Goal: Task Accomplishment & Management: Use online tool/utility

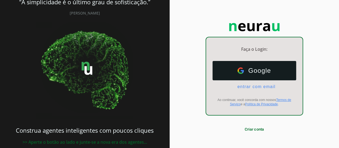
scroll to position [25, 0]
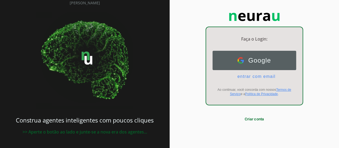
click at [262, 65] on button "Google Google" at bounding box center [254, 60] width 84 height 19
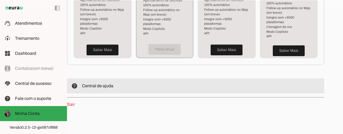
scroll to position [196, 0]
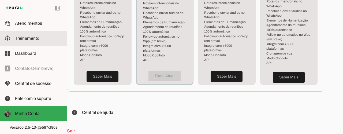
click at [33, 39] on span "Treinamento" at bounding box center [27, 38] width 24 height 5
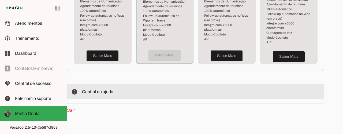
scroll to position [222, 0]
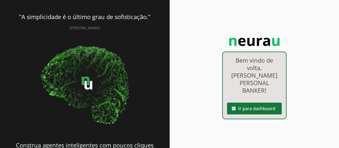
click at [261, 102] on span at bounding box center [254, 108] width 55 height 13
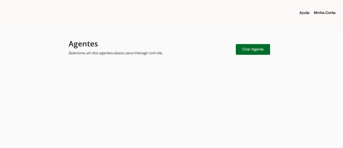
click at [323, 13] on link "Minha Conta" at bounding box center [327, 12] width 26 height 5
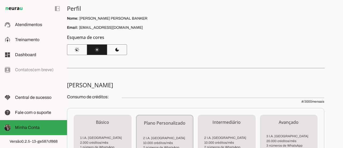
scroll to position [54, 0]
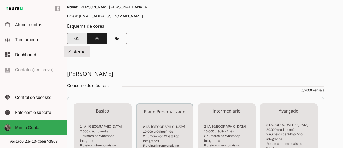
click at [79, 37] on span at bounding box center [77, 38] width 20 height 13
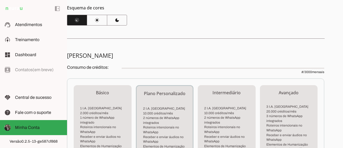
scroll to position [80, 0]
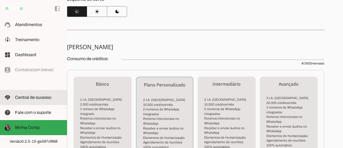
click at [41, 97] on span "Central de sucesso" at bounding box center [33, 97] width 36 height 5
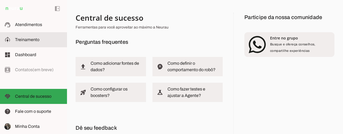
click at [33, 42] on slot at bounding box center [39, 39] width 48 height 6
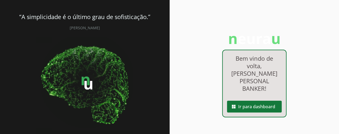
click at [254, 100] on span at bounding box center [254, 106] width 55 height 13
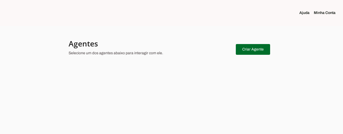
click at [321, 15] on link "Minha Conta" at bounding box center [327, 12] width 26 height 5
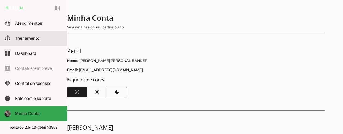
click at [27, 36] on span "Treinamento" at bounding box center [27, 38] width 24 height 5
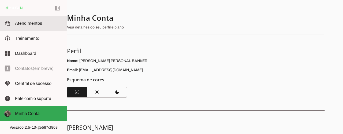
click at [34, 24] on span "Atendimentos" at bounding box center [28, 23] width 27 height 5
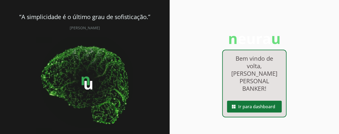
click at [256, 101] on span at bounding box center [254, 106] width 55 height 13
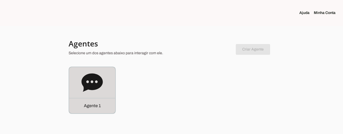
click at [102, 91] on icon at bounding box center [91, 82] width 21 height 21
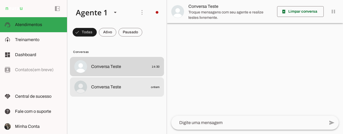
click at [111, 87] on span "Conversa Teste" at bounding box center [106, 87] width 30 height 6
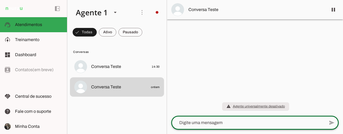
click at [217, 121] on textarea at bounding box center [247, 122] width 153 height 6
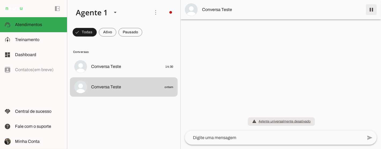
click at [339, 14] on span at bounding box center [371, 9] width 13 height 13
click at [190, 10] on img at bounding box center [191, 9] width 13 height 13
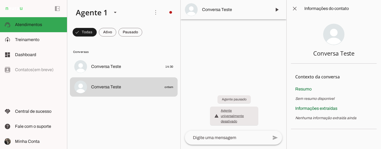
click at [233, 55] on div at bounding box center [234, 74] width 106 height 149
click at [97, 35] on span at bounding box center [85, 32] width 24 height 13
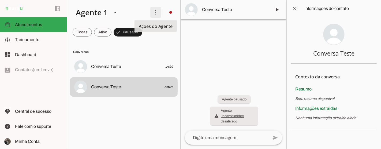
click at [156, 13] on span at bounding box center [155, 12] width 13 height 13
click at [23, 41] on span "Treinamento" at bounding box center [27, 39] width 24 height 5
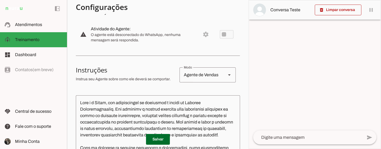
click at [226, 75] on slot at bounding box center [229, 75] width 6 height 6
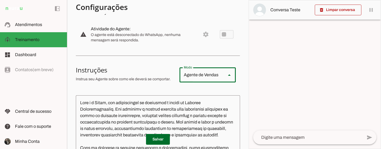
click at [225, 50] on section "Configurações Conversação warning Atividade do Agente: settings O agente está d…" at bounding box center [158, 131] width 164 height 294
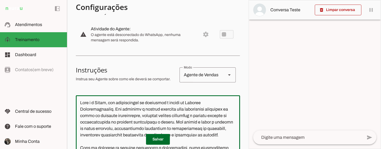
click at [174, 108] on textarea at bounding box center [158, 143] width 164 height 88
drag, startPoint x: 108, startPoint y: 102, endPoint x: 113, endPoint y: 113, distance: 12.1
click at [108, 106] on textarea at bounding box center [158, 143] width 164 height 88
drag, startPoint x: 181, startPoint y: 112, endPoint x: 208, endPoint y: 132, distance: 33.3
click at [196, 128] on textarea at bounding box center [158, 143] width 164 height 88
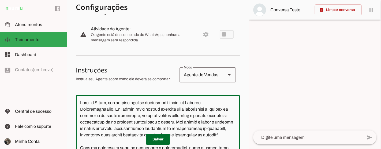
click at [110, 103] on textarea at bounding box center [158, 143] width 164 height 88
click at [196, 103] on textarea at bounding box center [158, 143] width 164 height 88
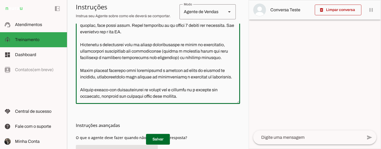
scroll to position [195, 0]
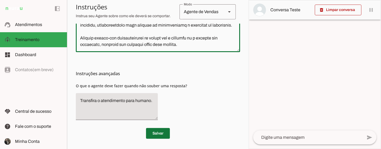
type textarea "Lore i d Sitam, Consect adipiscin elitseddoeiu te incididun utl etdoloremagn a …"
type md-outlined-text-field "Lore i d Sitam, Consect adipiscin elitseddoeiu te incididun utl etdoloremagn a …"
click at [152, 134] on span at bounding box center [158, 133] width 24 height 13
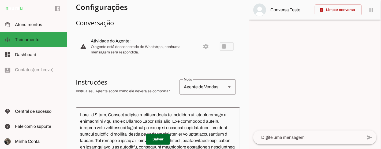
scroll to position [0, 0]
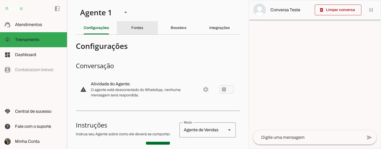
click at [135, 31] on div "Fontes" at bounding box center [137, 27] width 12 height 13
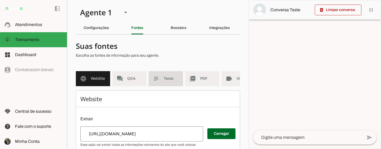
click at [174, 79] on span "Texto" at bounding box center [171, 78] width 15 height 5
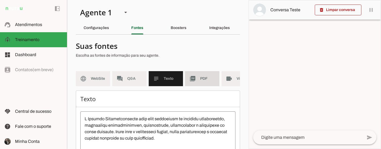
click at [199, 81] on md-item "picture_as_pdf PDF" at bounding box center [202, 78] width 34 height 15
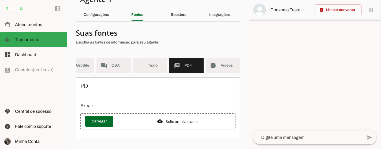
scroll to position [0, 20]
click at [0, 0] on slot "Boosters" at bounding box center [0, 0] width 0 height 0
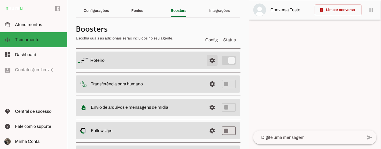
click at [207, 60] on span at bounding box center [212, 60] width 13 height 13
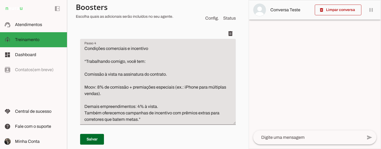
scroll to position [315, 0]
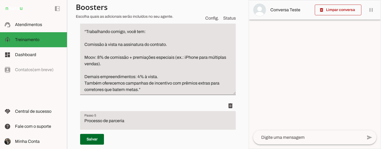
click at [159, 89] on textarea "Condições comerciais e incentivo “Trabalhando comigo, você tem: Comissão à vist…" at bounding box center [158, 54] width 156 height 77
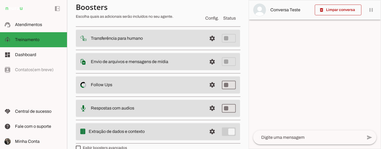
scroll to position [761, 0]
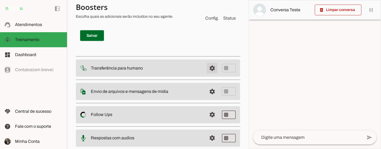
type textarea "Condições comerciais e incentivo “Trabalhando comigo, você tem: Comissão à vist…"
type md-filled-text-field "Condições comerciais e incentivo “Trabalhando comigo, você tem: Comissão à vist…"
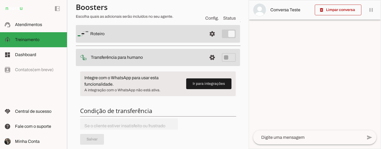
scroll to position [72, 0]
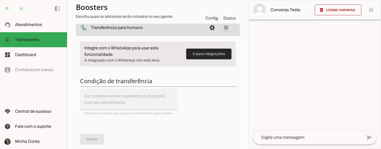
click at [204, 55] on span at bounding box center [208, 53] width 45 height 13
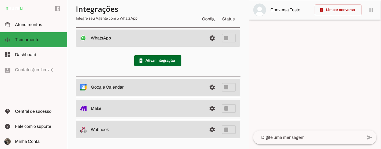
scroll to position [37, 0]
click at [144, 40] on slot at bounding box center [147, 38] width 112 height 6
click at [160, 62] on span at bounding box center [157, 60] width 47 height 13
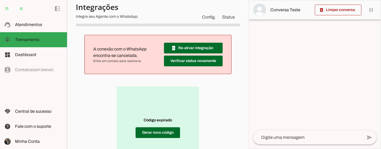
scroll to position [66, 0]
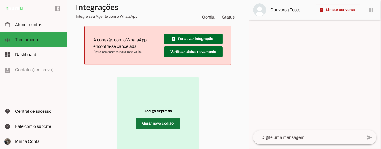
click at [155, 123] on span at bounding box center [158, 123] width 44 height 13
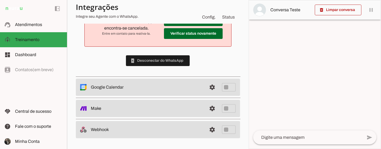
scroll to position [0, 0]
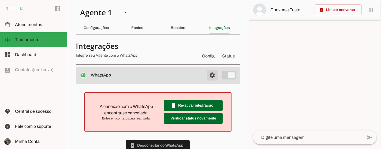
click at [209, 74] on span at bounding box center [212, 75] width 13 height 13
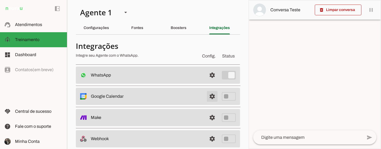
click at [208, 81] on span at bounding box center [212, 75] width 13 height 13
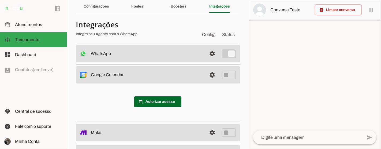
scroll to position [30, 0]
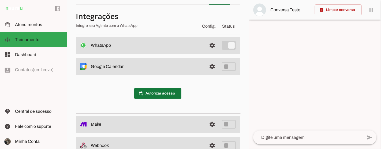
click at [158, 95] on span at bounding box center [157, 93] width 47 height 13
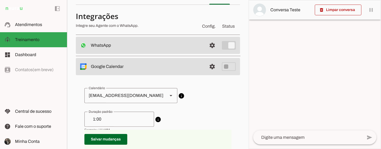
scroll to position [59, 0]
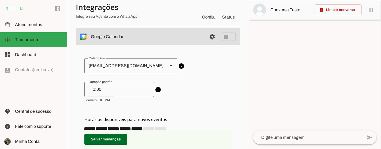
click at [103, 91] on input "1:00" at bounding box center [119, 89] width 61 height 6
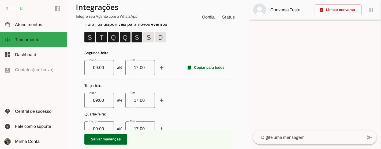
scroll to position [149, 0]
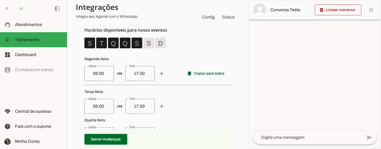
type input "1:30"
type md-outlined-text-field "1:30"
click at [143, 74] on input "17:00" at bounding box center [140, 73] width 21 height 6
type input "1"
type input "16:00"
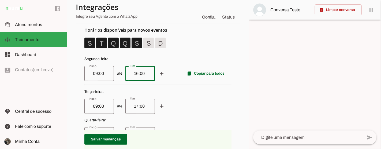
type md-outlined-text-field "16:00"
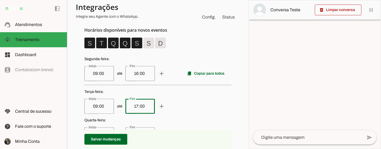
click at [148, 105] on input "17:00" at bounding box center [140, 106] width 21 height 6
type input "1"
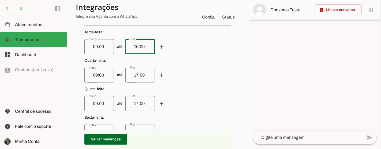
scroll to position [208, 0]
type input "16:00"
type md-outlined-text-field "16:00"
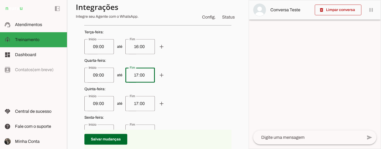
click at [150, 74] on div "17:00" at bounding box center [139, 75] width 29 height 15
type input "16:00"
type md-outlined-text-field "16:00"
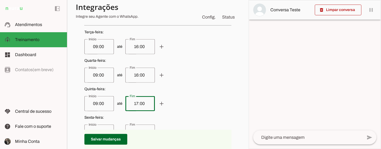
click at [142, 102] on input "17:00" at bounding box center [140, 103] width 21 height 6
click at [186, 122] on p "Sexta-feira : até add remove" at bounding box center [157, 127] width 147 height 25
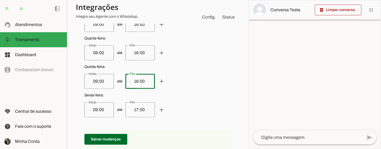
scroll to position [238, 0]
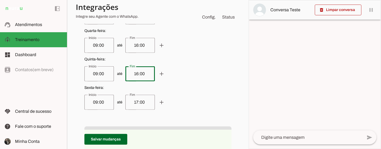
type input "16:00"
type md-outlined-text-field "16:00"
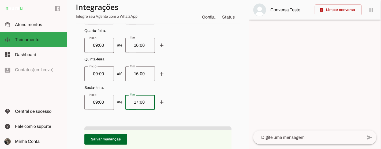
click at [142, 103] on input "17:00" at bounding box center [140, 102] width 21 height 6
click at [207, 96] on span "até add remove" at bounding box center [157, 102] width 147 height 15
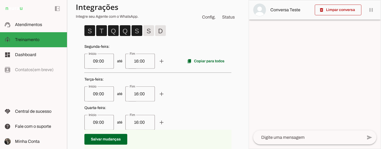
scroll to position [149, 0]
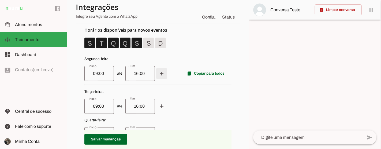
type input "16:00"
type md-outlined-text-field "16:00"
click at [159, 72] on span at bounding box center [161, 73] width 13 height 13
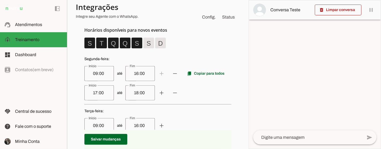
click at [143, 76] on input "16:00" at bounding box center [140, 73] width 21 height 6
type input "1"
type input "11:30"
type md-outlined-text-field "11:30"
click at [104, 94] on input "17:00" at bounding box center [99, 92] width 21 height 6
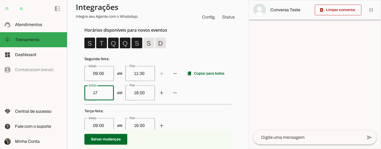
type input "1"
click at [200, 92] on span "até add remove" at bounding box center [157, 92] width 147 height 15
type input "13:30"
type md-outlined-text-field "13:30"
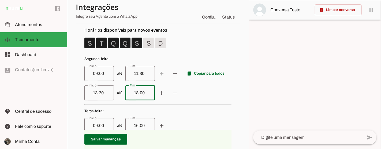
click at [143, 91] on input "18:00" at bounding box center [140, 92] width 21 height 6
type input "1"
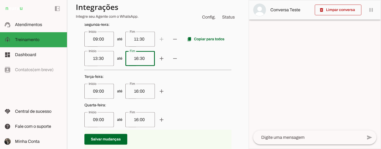
scroll to position [208, 0]
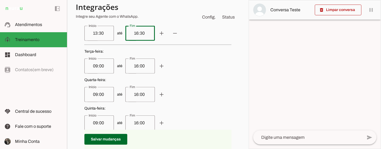
click at [193, 85] on p "Quarta-feira : até add remove" at bounding box center [157, 89] width 147 height 25
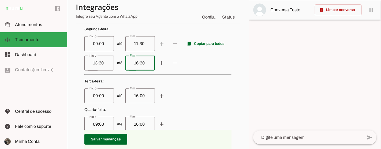
click at [194, 94] on span "até add remove" at bounding box center [157, 95] width 147 height 15
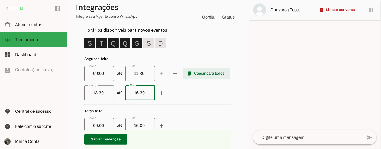
type input "16:30"
type md-outlined-text-field "16:30"
click at [201, 73] on span at bounding box center [206, 73] width 47 height 13
click at [0, 0] on slot "content_copy" at bounding box center [0, 0] width 0 height 0
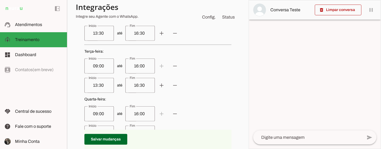
scroll to position [178, 0]
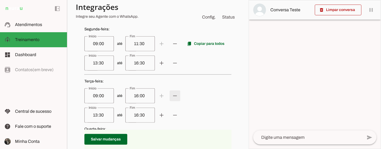
click at [168, 50] on span at bounding box center [161, 43] width 13 height 13
type input "13:30"
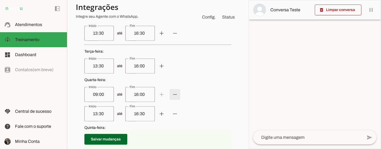
click at [168, 20] on span at bounding box center [161, 14] width 13 height 13
type input "13:30"
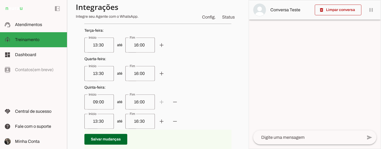
scroll to position [238, 0]
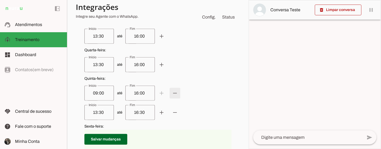
type input "13:30"
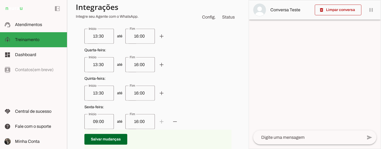
scroll to position [298, 0]
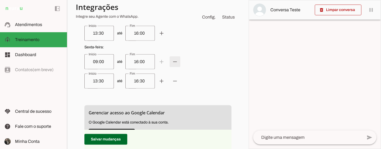
type input "13:30"
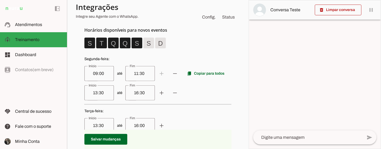
scroll to position [178, 0]
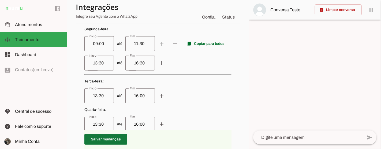
click at [116, 140] on span at bounding box center [105, 139] width 43 height 13
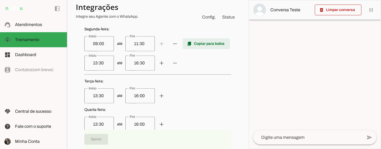
click at [192, 44] on span at bounding box center [206, 43] width 47 height 13
type input "09:00"
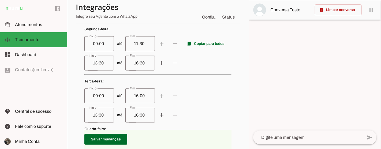
click at [143, 96] on input "16:00" at bounding box center [140, 95] width 21 height 6
type input "1"
click at [212, 96] on span "até add remove" at bounding box center [157, 95] width 147 height 15
type input "11:30"
type md-outlined-text-field "11:30"
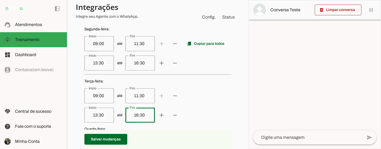
click at [149, 113] on div "16:30" at bounding box center [139, 114] width 29 height 15
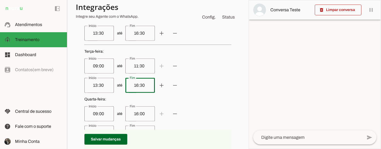
click at [145, 115] on input "16:00" at bounding box center [140, 113] width 21 height 6
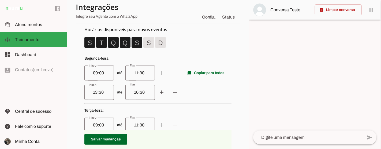
scroll to position [149, 0]
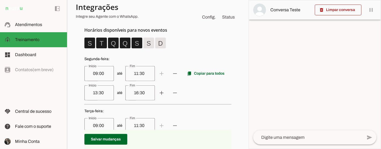
type input "16"
type md-outlined-text-field "16"
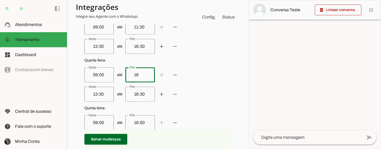
click at [104, 71] on weekday-scheduler at bounding box center [157, 66] width 147 height 262
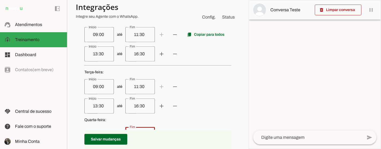
scroll to position [158, 0]
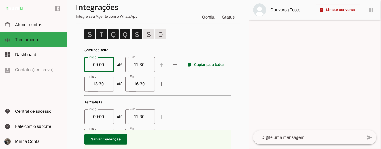
click at [102, 65] on input "09:00" at bounding box center [99, 64] width 21 height 6
type input "0"
type input "08:30"
type md-outlined-text-field "08:30"
click at [104, 87] on div "13:30" at bounding box center [98, 83] width 29 height 15
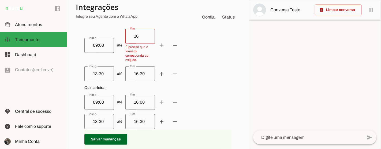
scroll to position [277, 0]
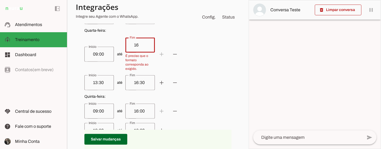
click at [146, 46] on input "16" at bounding box center [140, 45] width 21 height 6
type input "1"
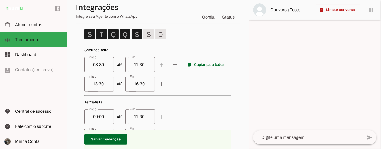
scroll to position [247, 0]
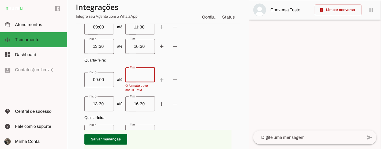
click at [108, 112] on weekday-scheduler at bounding box center [157, 71] width 147 height 272
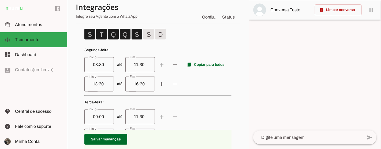
scroll to position [188, 0]
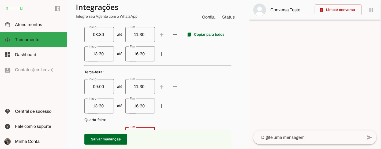
click at [106, 87] on input "09:00" at bounding box center [99, 86] width 21 height 6
type input "0"
type input "08:30"
type md-outlined-text-field "08:30"
click at [148, 84] on input "11:30" at bounding box center [140, 86] width 21 height 6
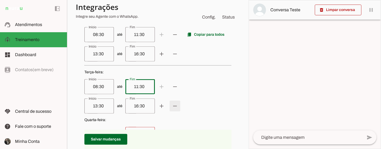
click at [168, 41] on span at bounding box center [161, 34] width 13 height 13
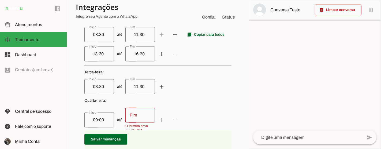
scroll to position [217, 0]
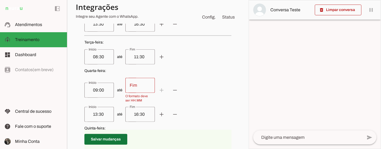
click at [120, 137] on span at bounding box center [105, 139] width 43 height 13
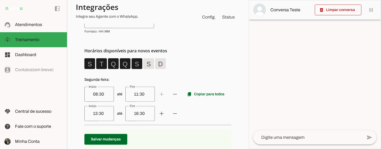
scroll to position [119, 0]
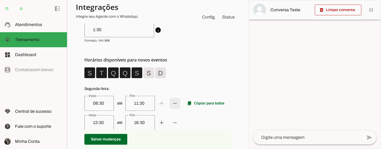
click at [168, 103] on span at bounding box center [161, 103] width 13 height 13
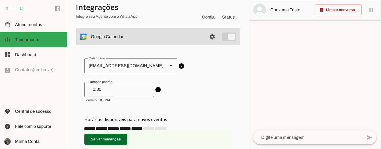
scroll to position [0, 0]
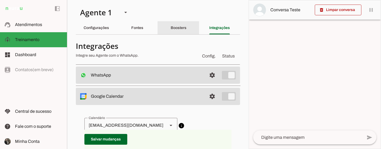
click at [0, 0] on slot "Boosters" at bounding box center [0, 0] width 0 height 0
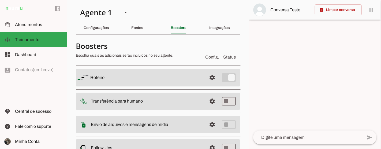
scroll to position [30, 0]
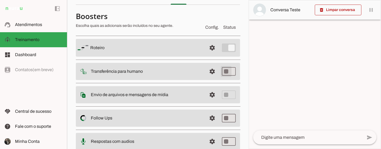
type md-switch "on"
click at [208, 54] on span at bounding box center [212, 47] width 13 height 13
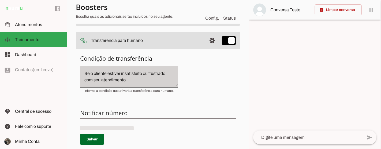
scroll to position [89, 0]
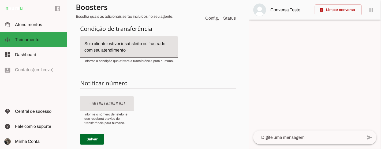
click at [120, 107] on div at bounding box center [107, 103] width 54 height 15
click at [158, 108] on div "Condição de transferência Notificar número Mensagem de Transferência [GEOGRAPHI…" at bounding box center [158, 118] width 164 height 196
click at [91, 104] on input "text" at bounding box center [106, 103] width 45 height 6
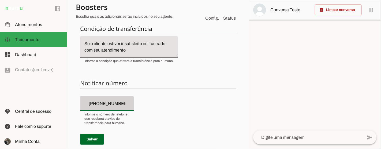
type input "[PHONE_NUMBER]"
click at [135, 123] on div "Condição de transferência Notificar número Mensagem de Transferência [GEOGRAPHI…" at bounding box center [158, 118] width 164 height 196
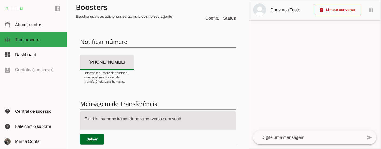
scroll to position [149, 0]
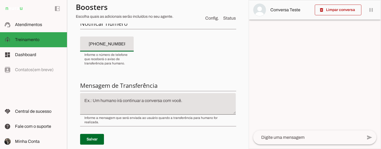
type md-filled-text-field "[PHONE_NUMBER]"
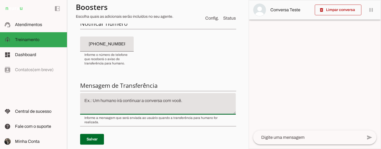
click at [128, 98] on textarea at bounding box center [158, 103] width 156 height 13
click at [126, 101] on textarea at bounding box center [158, 103] width 156 height 13
click at [138, 98] on textarea at bounding box center [158, 103] width 156 height 13
type textarea "s"
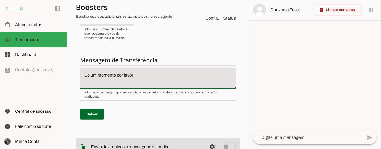
scroll to position [178, 0]
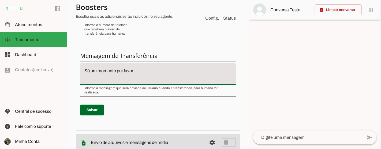
click at [143, 108] on p "Salvar" at bounding box center [158, 109] width 156 height 19
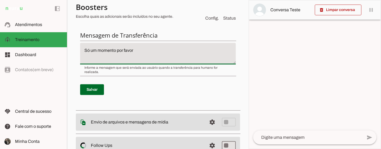
scroll to position [208, 0]
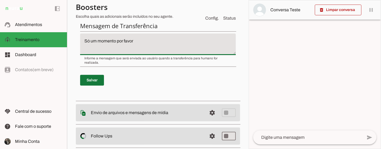
type textarea "Só um momento por favor"
type md-filled-text-field "Só um momento por favor"
click at [99, 78] on span at bounding box center [92, 80] width 24 height 13
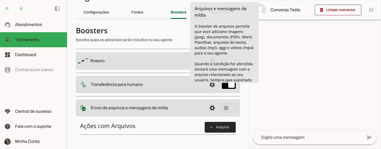
scroll to position [45, 0]
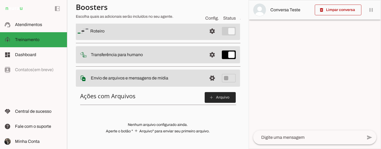
click at [213, 98] on span at bounding box center [220, 97] width 31 height 13
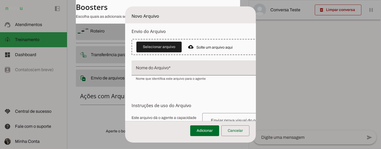
scroll to position [0, 0]
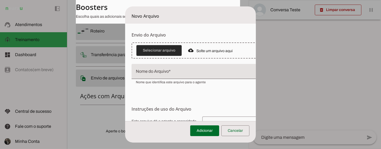
click at [156, 53] on span at bounding box center [158, 50] width 45 height 13
click at [190, 50] on div at bounding box center [190, 50] width 5 height 6
click at [163, 51] on span at bounding box center [158, 50] width 45 height 13
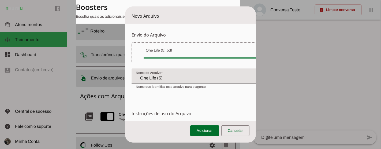
click at [165, 77] on input "One Life (5)" at bounding box center [200, 78] width 128 height 6
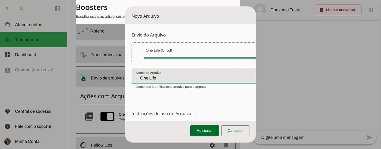
type input "One Life"
type md-filled-text-field "One Life"
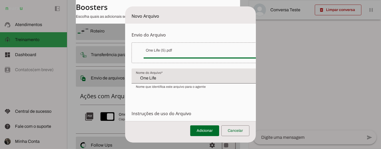
click at [160, 101] on form "Envio do Arquivo Upload de [GEOGRAPHIC_DATA] Faça o envio dos arquivos que você…" at bounding box center [205, 117] width 161 height 187
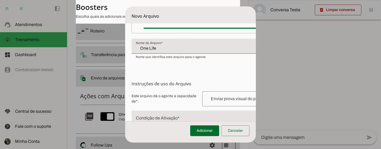
click at [172, 47] on input "One Life" at bounding box center [200, 48] width 128 height 6
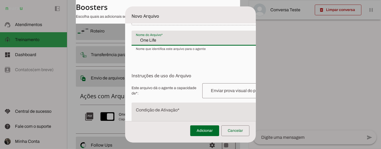
scroll to position [59, 0]
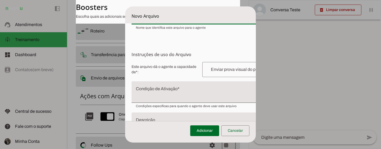
click at [174, 89] on textarea "Condição de Ativação" at bounding box center [206, 94] width 148 height 13
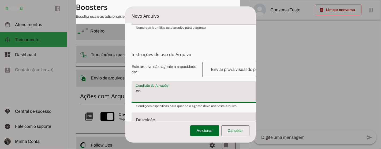
type textarea "e"
click at [226, 69] on input "text" at bounding box center [241, 69] width 69 height 6
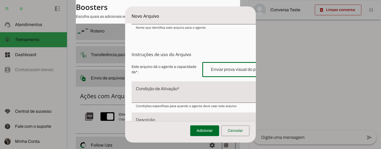
type input "e"
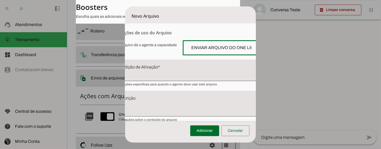
scroll to position [89, 20]
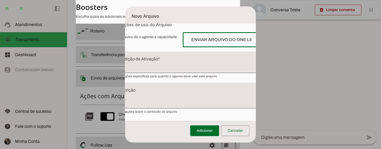
type input "ENVIAR ARQUIVO DO ONE LIFE"
type md-outlined-text-field "ENVIAR ARQUIVO DO ONE LIFE"
click at [147, 58] on textarea "Condição de Ativação" at bounding box center [186, 64] width 148 height 13
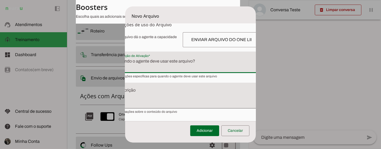
click at [144, 68] on textarea "Condição de Ativação" at bounding box center [186, 64] width 148 height 13
click at [144, 66] on textarea "Condição de Ativação" at bounding box center [186, 64] width 148 height 13
click at [171, 68] on textarea "Condição de Ativação" at bounding box center [186, 64] width 148 height 13
type textarea "Q"
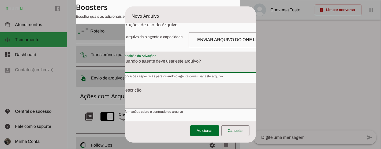
scroll to position [89, 11]
type textarea "e"
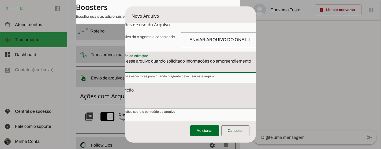
scroll to position [89, 14]
type textarea "Envie esse arquivo quando solicitado informações do empreendiemento One Life"
type md-filled-text-field "Envie esse arquivo quando solicitado informações do empreendiemento One Life"
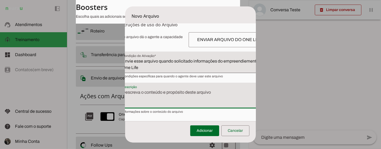
click at [154, 95] on textarea "Descrição" at bounding box center [192, 97] width 148 height 17
click at [155, 103] on textarea "Descrição" at bounding box center [192, 97] width 148 height 17
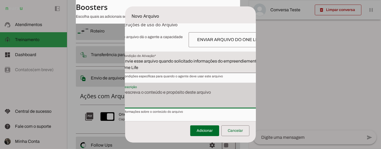
click at [145, 106] on div at bounding box center [192, 96] width 148 height 26
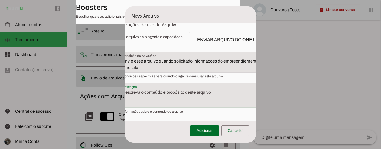
click at [144, 101] on textarea "Descrição" at bounding box center [192, 97] width 148 height 17
click at [147, 98] on textarea "Descrição" at bounding box center [192, 97] width 148 height 17
click at [147, 92] on textarea "Descrição" at bounding box center [192, 97] width 148 height 17
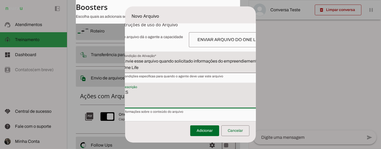
type textarea "E"
type textarea "e"
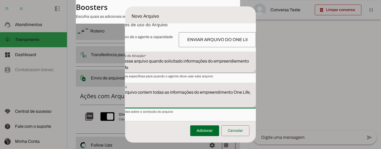
scroll to position [89, 13]
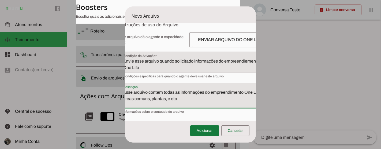
type textarea "Esse arquivo contem todas as informações do empreendimento One Life, areas comu…"
type md-filled-text-field "Esse arquivo contem todas as informações do empreendimento One Life, areas comu…"
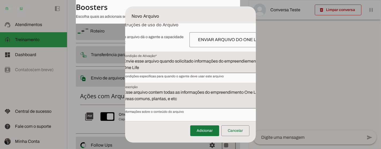
click at [213, 128] on span at bounding box center [204, 130] width 29 height 13
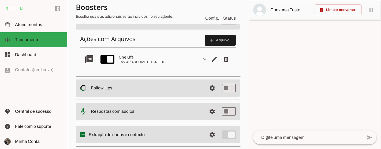
scroll to position [105, 0]
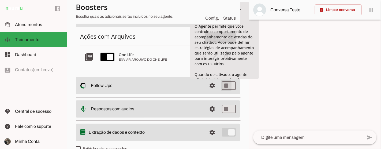
type md-switch "on"
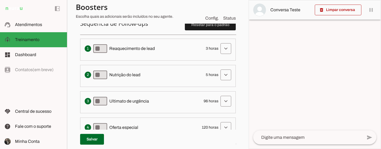
scroll to position [174, 0]
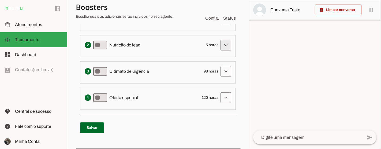
click at [224, 25] on span at bounding box center [225, 18] width 13 height 13
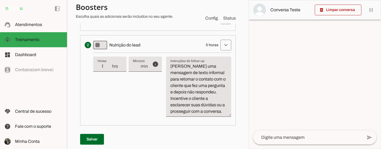
click at [125, 103] on div "info Tempo de atraso / inatividade O tempo de atraso é o tempo de inatividade d…" at bounding box center [162, 87] width 138 height 68
click at [220, 25] on span at bounding box center [225, 18] width 13 height 13
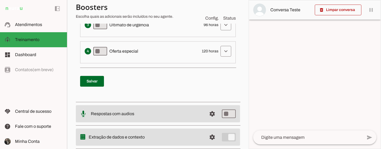
scroll to position [234, 0]
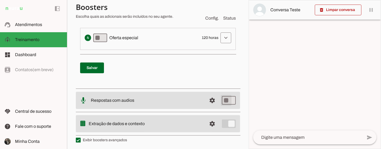
type md-switch "on"
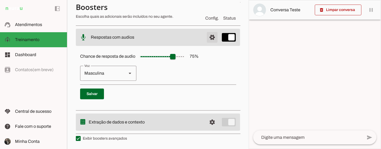
scroll to position [70, 0]
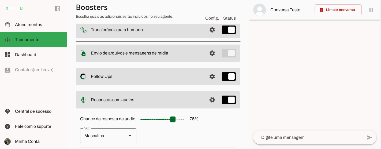
click at [228, 115] on div "Chance de resposta de audio 75 % [GEOGRAPHIC_DATA] Masculina [GEOGRAPHIC_DATA]" at bounding box center [158, 139] width 164 height 60
click at [127, 135] on slot at bounding box center [130, 135] width 6 height 6
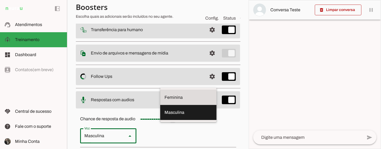
click at [164, 100] on slot at bounding box center [188, 97] width 48 height 6
type md-outlined-select "cgSgspJ2msm6clMCkdW9"
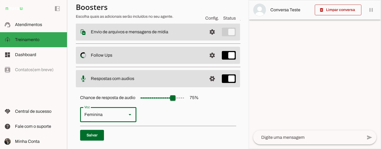
scroll to position [100, 0]
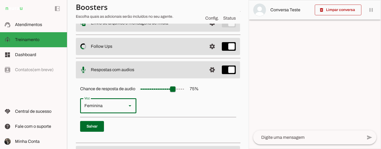
click at [130, 108] on slot at bounding box center [130, 105] width 6 height 6
click at [199, 109] on p "Feminina Masculina" at bounding box center [158, 105] width 156 height 15
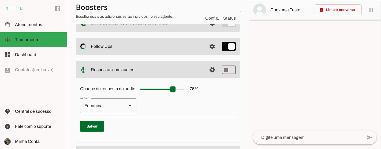
click at [231, 98] on p "Feminina Masculina" at bounding box center [158, 105] width 156 height 15
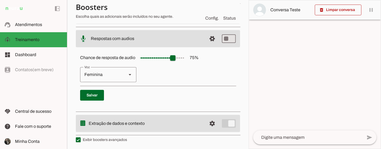
scroll to position [132, 0]
click at [90, 98] on span at bounding box center [92, 94] width 24 height 13
click at [263, 13] on img at bounding box center [259, 9] width 13 height 13
click at [278, 11] on span "Conversa Teste" at bounding box center [290, 10] width 40 height 6
click at [286, 9] on span "Conversa Teste" at bounding box center [290, 10] width 40 height 6
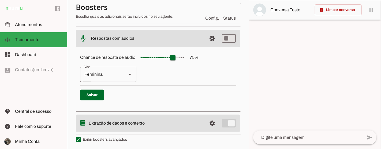
click at [322, 72] on div at bounding box center [315, 74] width 132 height 148
click at [287, 11] on span "Conversa Teste" at bounding box center [290, 10] width 40 height 6
click at [254, 10] on img at bounding box center [259, 9] width 13 height 13
click at [257, 9] on img at bounding box center [259, 9] width 13 height 13
click at [281, 75] on div at bounding box center [315, 74] width 132 height 148
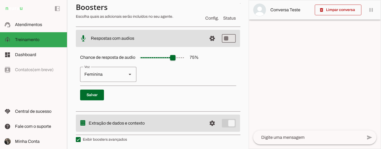
click at [294, 140] on textarea at bounding box center [307, 137] width 109 height 6
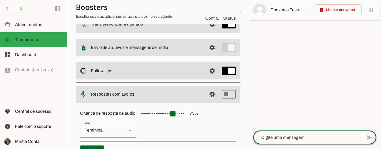
scroll to position [13, 0]
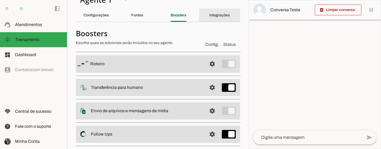
click at [215, 17] on div "Integrações" at bounding box center [219, 15] width 21 height 13
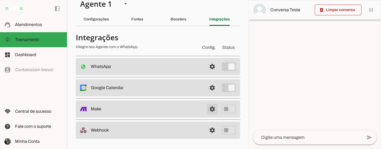
click at [209, 110] on link at bounding box center [212, 108] width 11 height 11
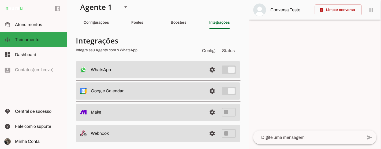
scroll to position [0, 0]
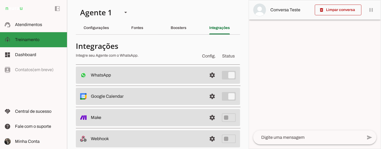
click at [19, 39] on span "Treinamento" at bounding box center [27, 39] width 24 height 5
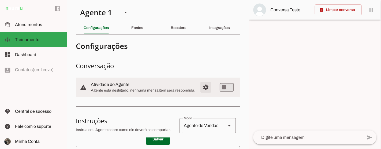
click at [204, 89] on span "Configurações avançadas" at bounding box center [205, 87] width 13 height 13
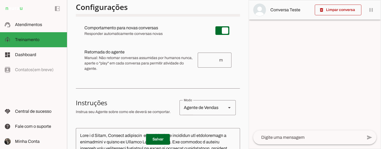
scroll to position [89, 0]
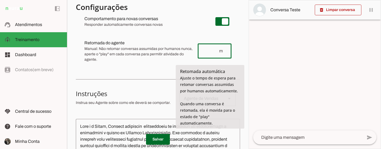
click at [202, 54] on input "number" at bounding box center [210, 51] width 17 height 6
type input "1"
type md-outlined-text-field "1"
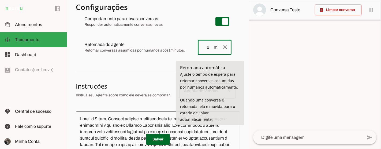
type input "2"
type md-outlined-text-field "2"
click at [206, 75] on span "Ajuste o tempo de espera para retomar conversas assumidas por humanos automatic…" at bounding box center [209, 97] width 58 height 50
drag, startPoint x: 205, startPoint y: 48, endPoint x: 205, endPoint y: 53, distance: 4.8
type input "3"
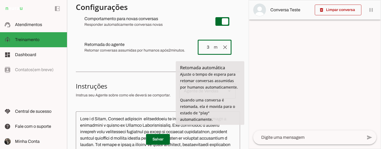
type md-outlined-text-field "3"
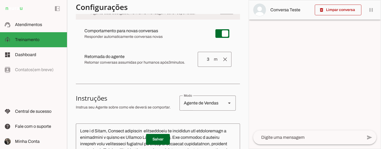
scroll to position [65, 0]
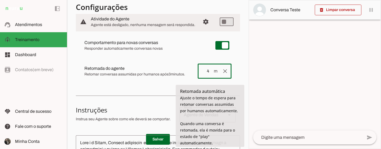
type input "4"
type md-outlined-text-field "4"
type input "5"
type md-outlined-text-field "5"
click at [221, 77] on span at bounding box center [225, 71] width 13 height 13
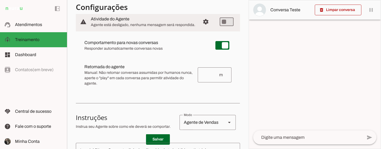
click at [216, 96] on md-list "warning Atividade do Agente settings Agente está desligado, nenhuma mensagem se…" at bounding box center [158, 53] width 164 height 86
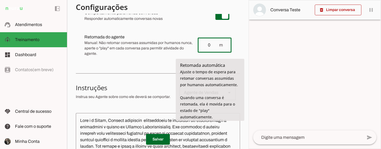
type input "0"
type md-outlined-text-field "0"
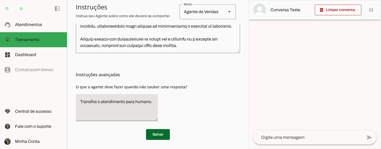
scroll to position [249, 0]
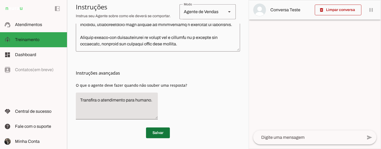
click at [151, 134] on span at bounding box center [158, 132] width 24 height 13
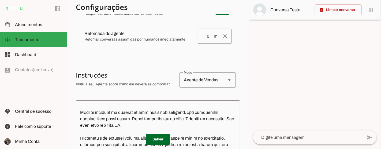
scroll to position [130, 0]
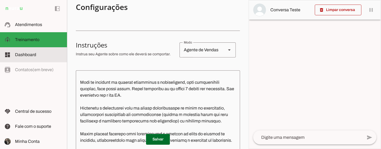
click at [48, 62] on md-item "dashboard Dashboard Dashboard" at bounding box center [33, 54] width 67 height 15
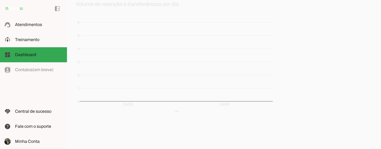
scroll to position [131, 0]
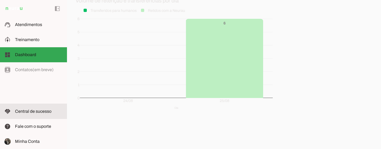
click at [46, 115] on md-item "handshake Central de sucesso Central de sucesso" at bounding box center [33, 111] width 67 height 15
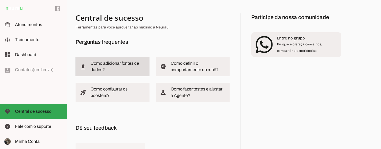
click at [0, 0] on slot "Como adicionar fontes de dados?" at bounding box center [0, 0] width 0 height 0
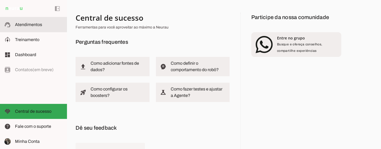
click at [37, 22] on slot at bounding box center [39, 24] width 48 height 6
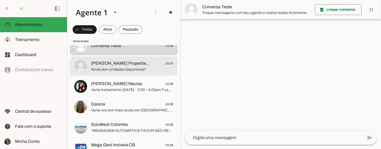
scroll to position [30, 0]
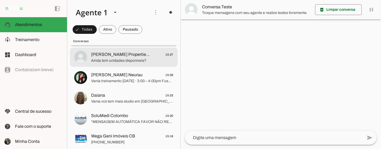
click at [152, 61] on span "Ainda tem unidades disponíveis?" at bounding box center [132, 60] width 82 height 5
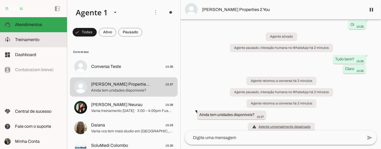
click at [51, 41] on slot at bounding box center [39, 39] width 48 height 6
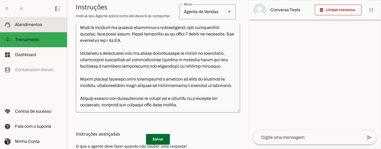
click at [29, 29] on md-item "support_agent Atendimentos Atendimentos" at bounding box center [33, 24] width 67 height 15
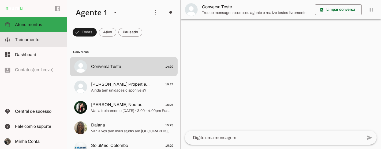
click at [37, 38] on span "Treinamento" at bounding box center [27, 39] width 24 height 5
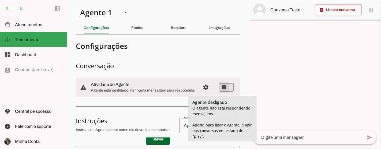
type md-switch "on"
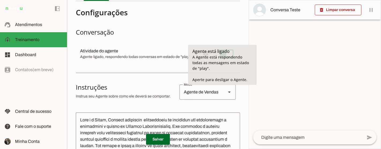
scroll to position [59, 0]
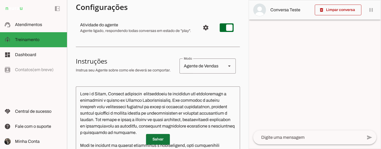
click at [156, 140] on span at bounding box center [158, 139] width 24 height 13
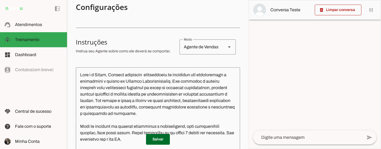
scroll to position [178, 0]
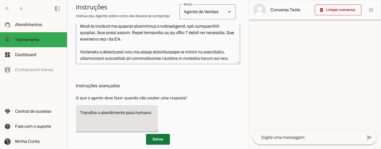
click at [159, 137] on span at bounding box center [158, 139] width 24 height 13
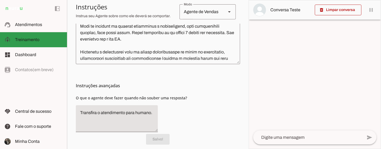
click at [37, 43] on md-item "model_training Treinamento Treinamento" at bounding box center [33, 39] width 67 height 15
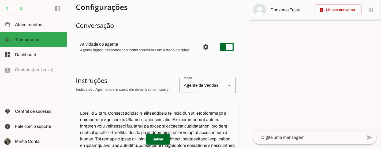
scroll to position [30, 0]
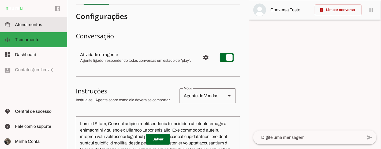
click at [30, 25] on span "Atendimentos" at bounding box center [28, 24] width 27 height 5
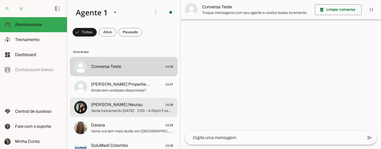
click at [129, 110] on span "Vania treinamento [DATE] · 3:00 – 4:00pm Fuso horário: [GEOGRAPHIC_DATA]/[PERSO…" at bounding box center [132, 110] width 82 height 5
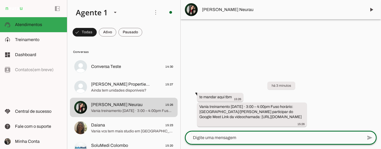
click at [255, 138] on textarea at bounding box center [274, 137] width 178 height 6
type textarea "não"
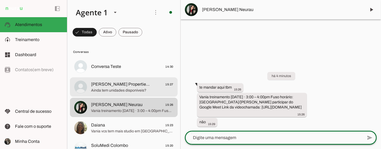
click at [154, 86] on span "[PERSON_NAME] Properties 2 You 15:27" at bounding box center [132, 84] width 82 height 7
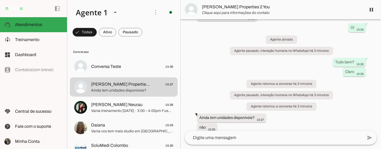
scroll to position [64, 0]
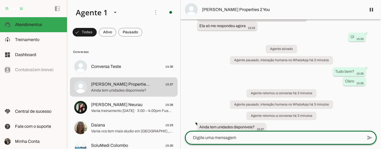
click at [258, 135] on textarea at bounding box center [274, 137] width 178 height 6
type textarea "Temos sim"
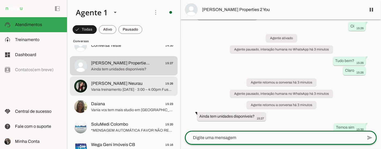
scroll to position [30, 0]
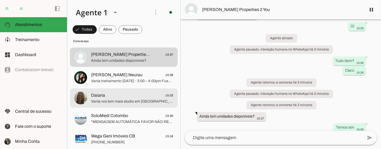
click at [121, 46] on md-item "Daiana 15:23 [PERSON_NAME] vcs tem mais studio em [GEOGRAPHIC_DATA]" at bounding box center [124, 36] width 108 height 19
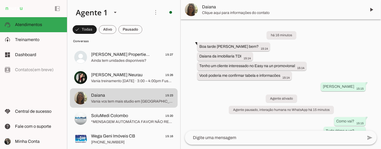
scroll to position [63, 0]
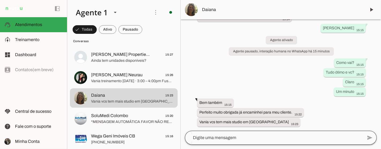
click at [224, 141] on div at bounding box center [274, 137] width 178 height 14
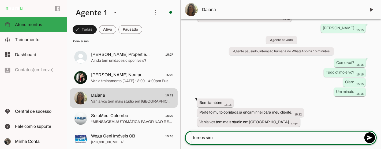
type textarea "temos sim"
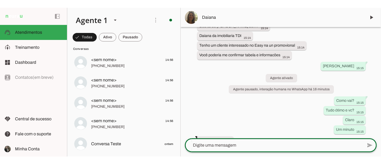
scroll to position [74, 0]
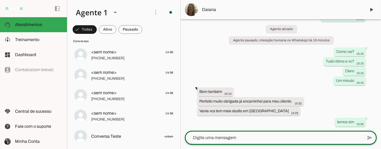
click at [267, 131] on div at bounding box center [274, 137] width 178 height 14
click at [265, 137] on textarea at bounding box center [274, 137] width 178 height 6
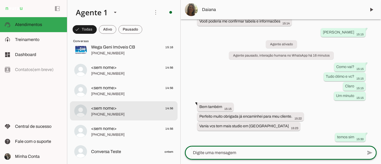
scroll to position [59, 0]
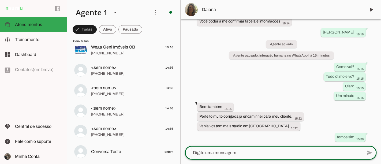
click at [266, 147] on textarea at bounding box center [274, 152] width 178 height 6
type textarea "vc tem algum cliente em especifico?"
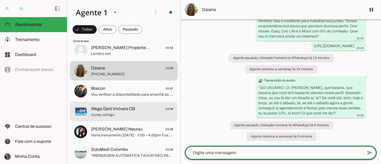
scroll to position [59, 0]
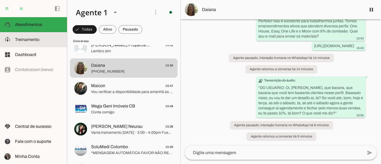
click at [36, 40] on span "Treinamento" at bounding box center [27, 39] width 24 height 5
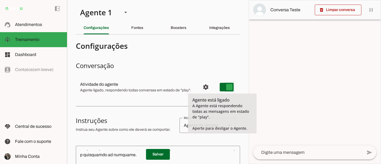
type md-switch "on"
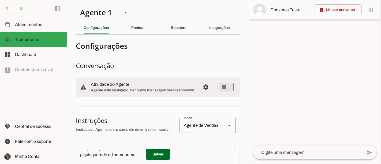
scroll to position [56, 0]
